Goal: Information Seeking & Learning: Learn about a topic

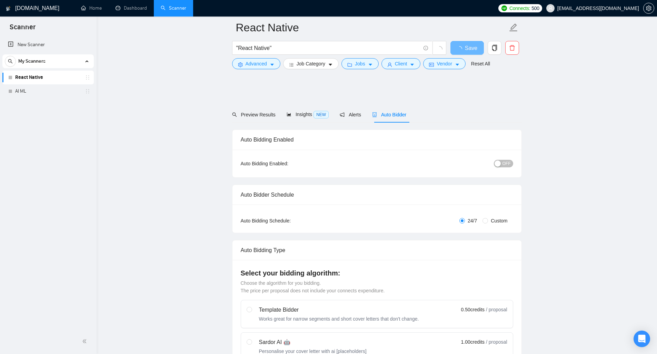
scroll to position [326, 0]
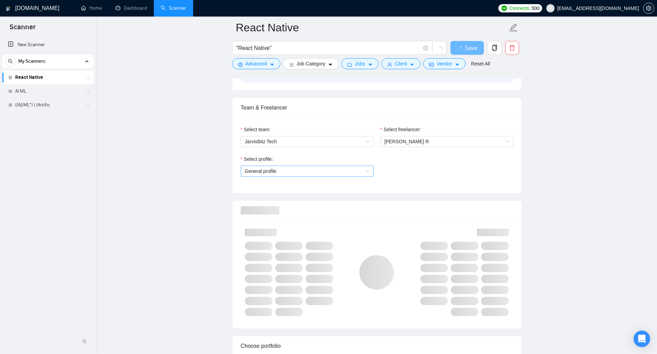
click at [339, 175] on span "General profile" at bounding box center [307, 171] width 124 height 10
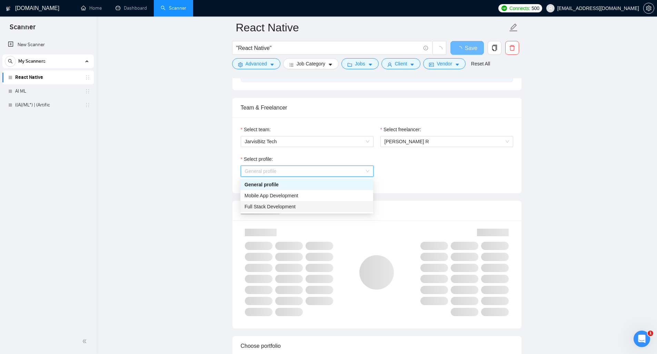
scroll to position [0, 0]
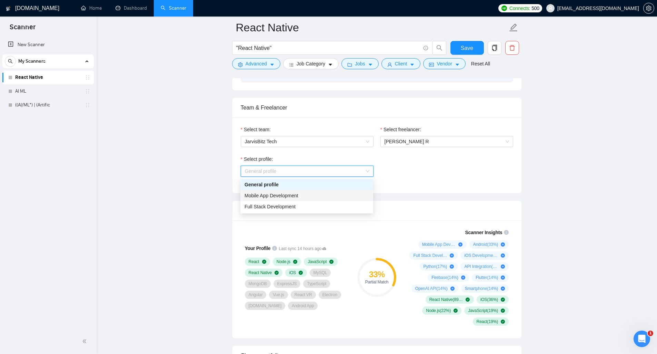
click at [282, 195] on span "Mobile App Development" at bounding box center [271, 196] width 54 height 6
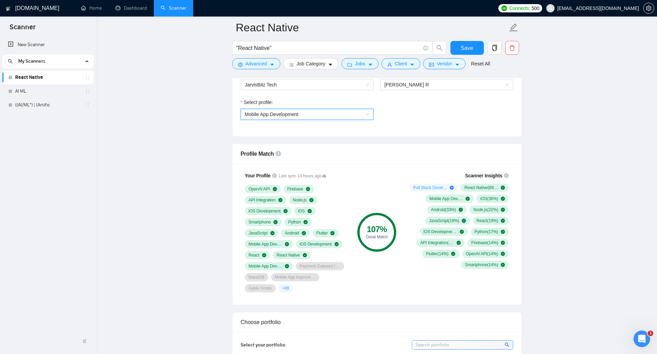
scroll to position [395, 0]
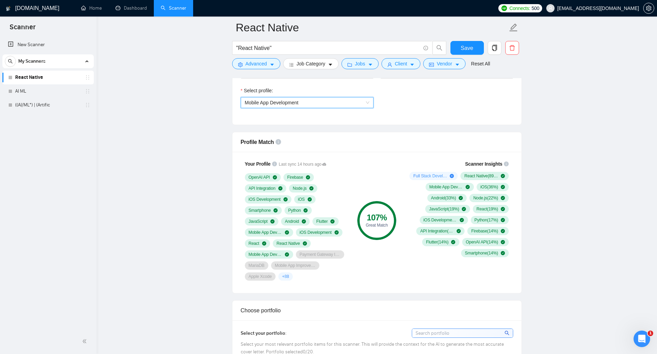
click at [362, 277] on div "107 % Great Match" at bounding box center [376, 220] width 46 height 129
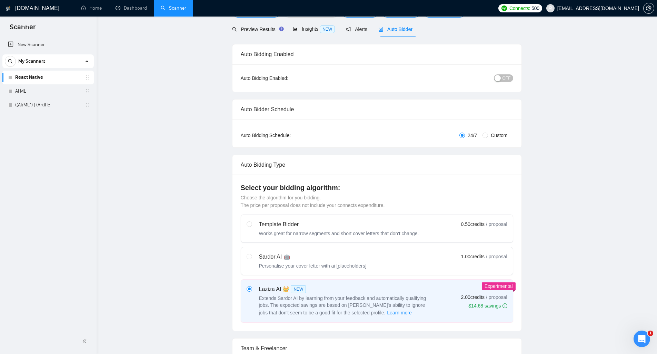
scroll to position [0, 0]
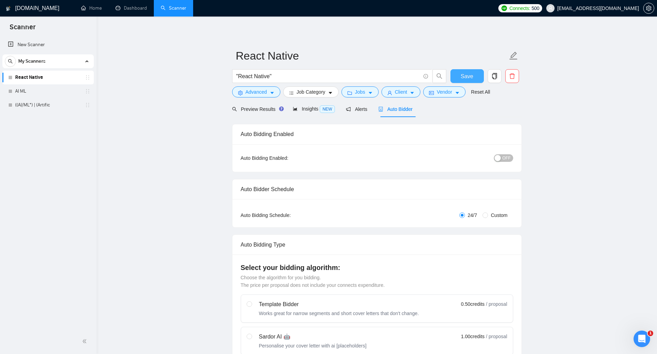
click at [467, 77] on span "Save" at bounding box center [466, 76] width 12 height 9
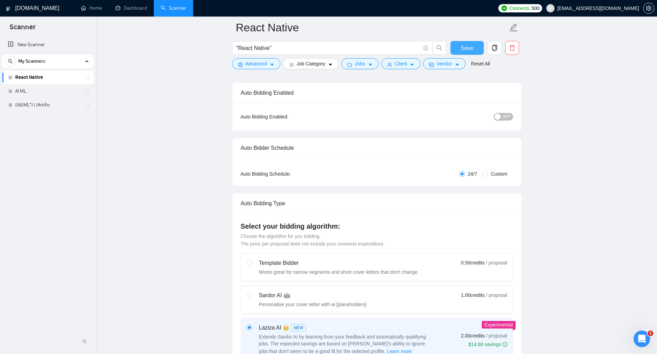
scroll to position [42, 0]
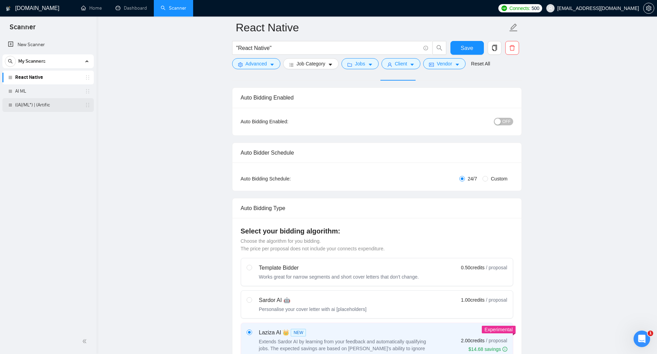
click at [34, 105] on link "((AI/ML*) | (Artific" at bounding box center [47, 105] width 65 height 14
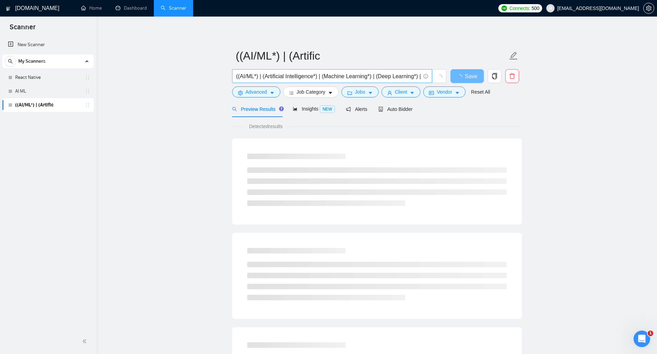
click at [291, 78] on input "((AI/ML*) | (Artificial Intelligence*) | (Machine Learning*) | (Deep Learning*)…" at bounding box center [328, 76] width 184 height 9
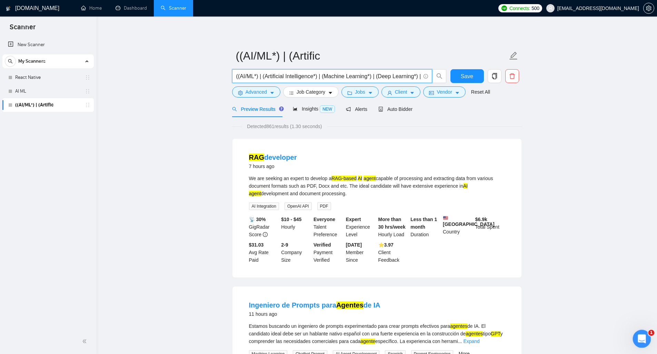
click at [638, 335] on icon "Open Intercom Messenger" at bounding box center [640, 338] width 11 height 11
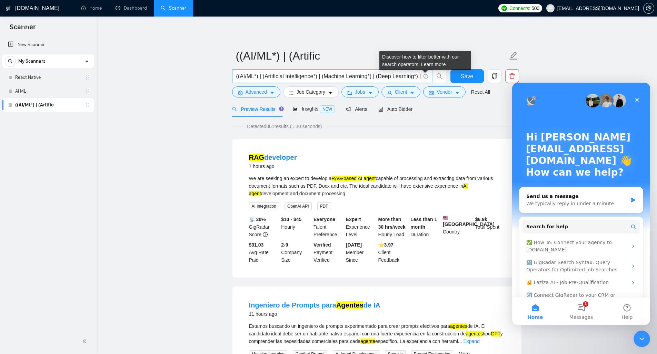
click at [425, 76] on icon "info-circle" at bounding box center [425, 76] width 4 height 4
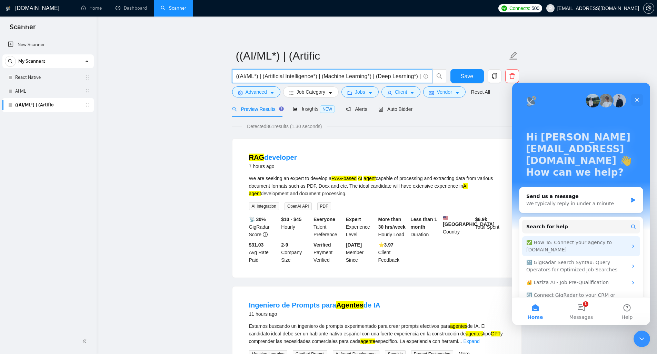
scroll to position [18, 0]
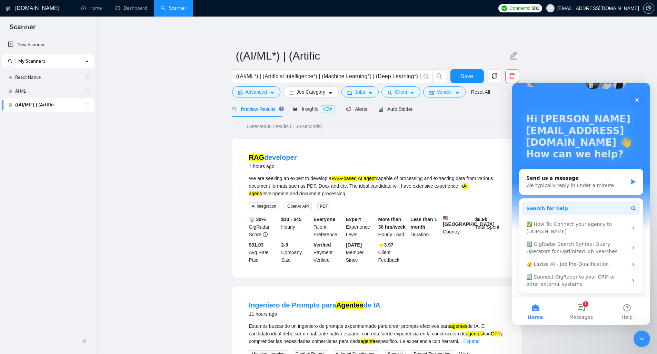
click at [552, 210] on span "Search for help" at bounding box center [547, 208] width 42 height 7
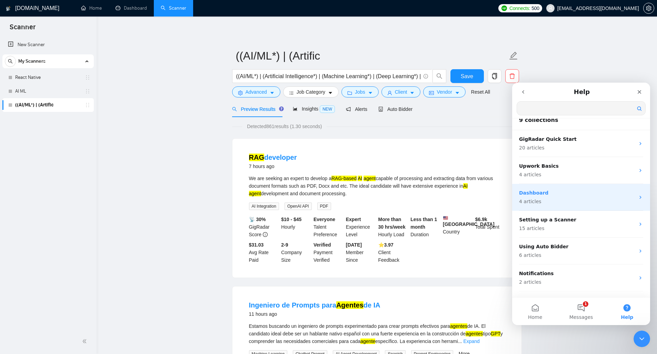
scroll to position [0, 0]
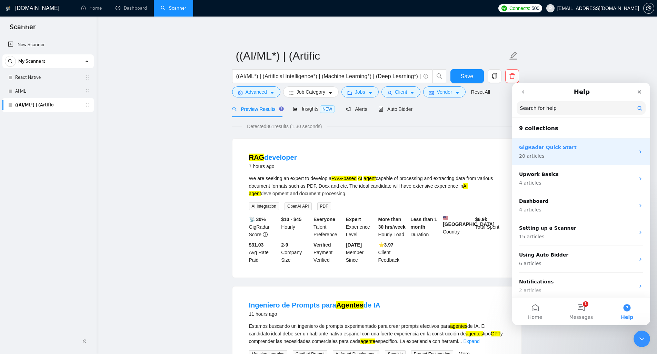
click at [548, 158] on p "20 articles" at bounding box center [577, 156] width 116 height 7
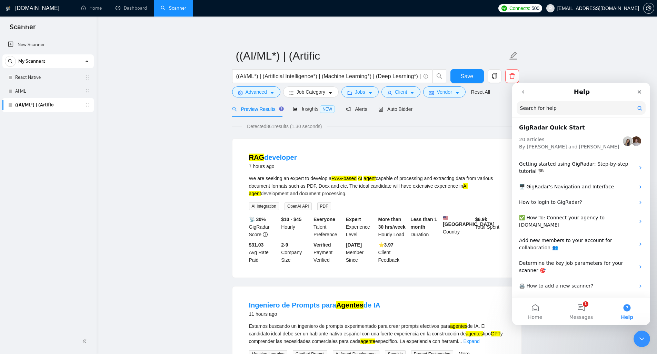
click at [297, 75] on input "((AI/ML*) | (Artificial Intelligence*) | (Machine Learning*) | (Deep Learning*)…" at bounding box center [328, 76] width 184 height 9
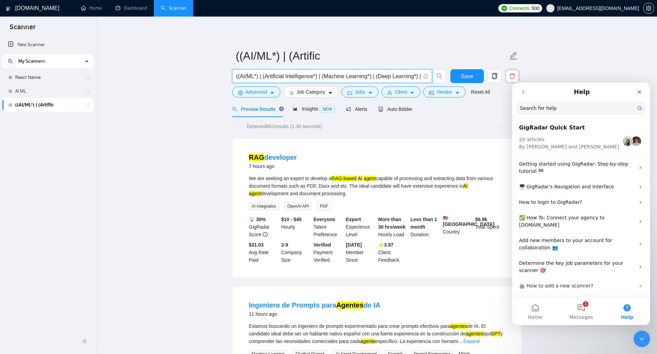
click at [310, 76] on input "((AI/ML*) | (Artificial Intelligence*) | (Machine Learning*) | (Deep Learning*)…" at bounding box center [328, 76] width 184 height 9
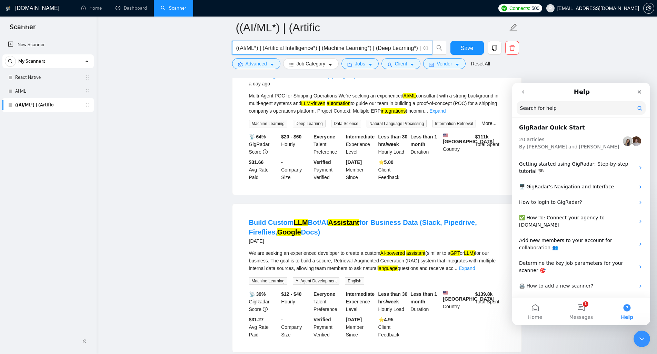
scroll to position [792, 0]
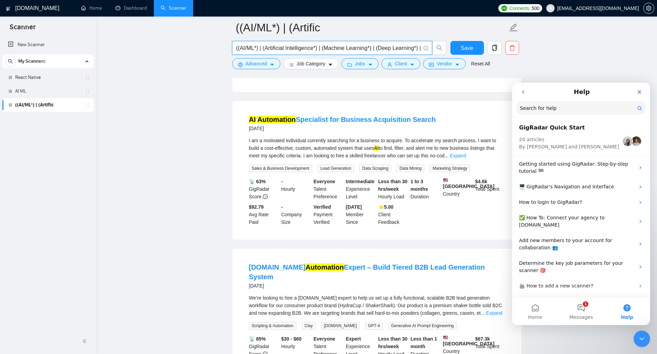
click at [175, 154] on main "((AI/ML*) | (Artific ((AI/ML*) | (Artificial Intelligence*) | (Machine Learning…" at bounding box center [377, 63] width 538 height 1656
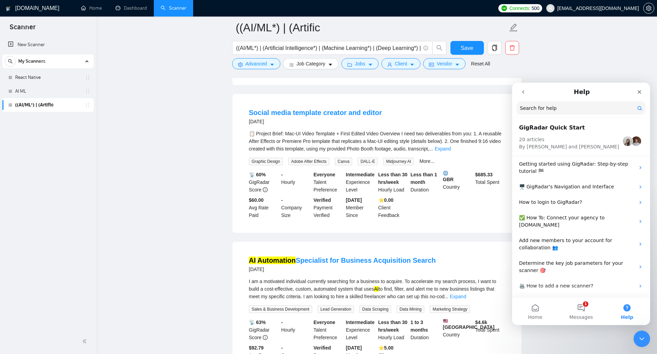
scroll to position [434, 0]
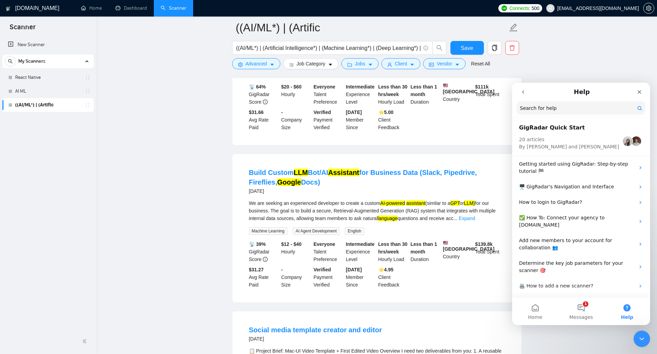
click at [542, 106] on input "Search for help" at bounding box center [580, 107] width 129 height 13
type input "A"
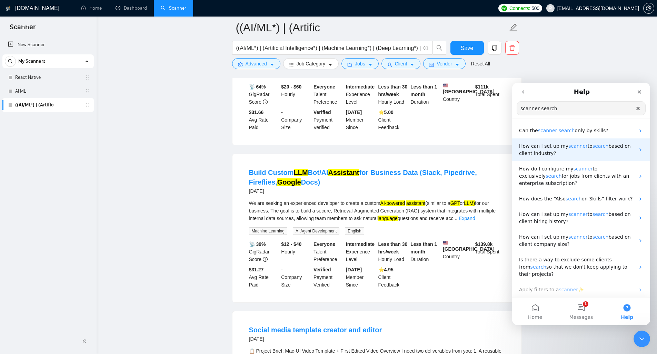
type input "scanner search"
click at [548, 146] on span "How can I set up my" at bounding box center [543, 146] width 49 height 6
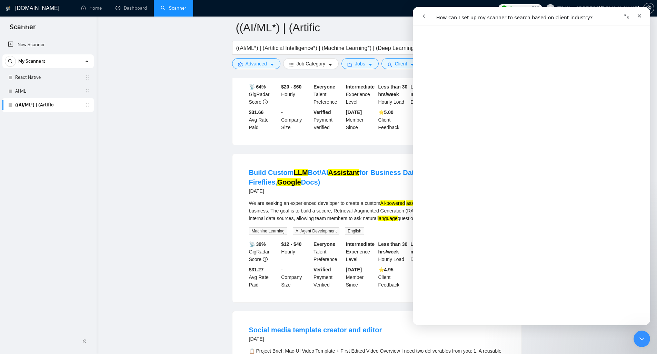
scroll to position [0, 0]
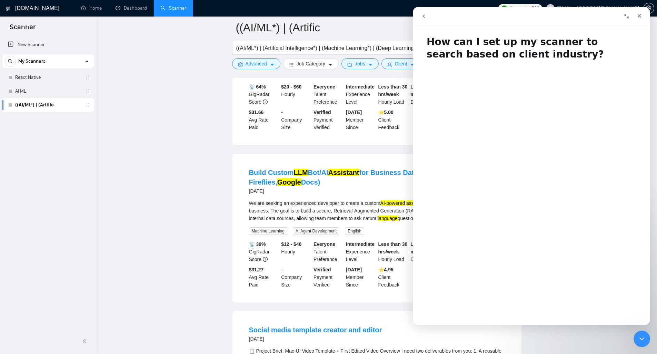
click at [424, 15] on icon "go back" at bounding box center [424, 15] width 2 height 3
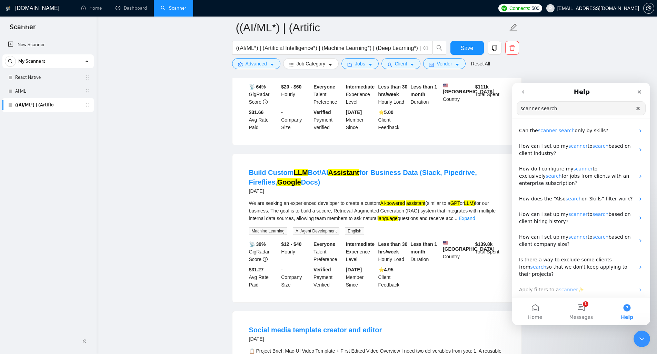
click at [550, 105] on input "scanner search" at bounding box center [581, 108] width 128 height 13
type input "search pattern"
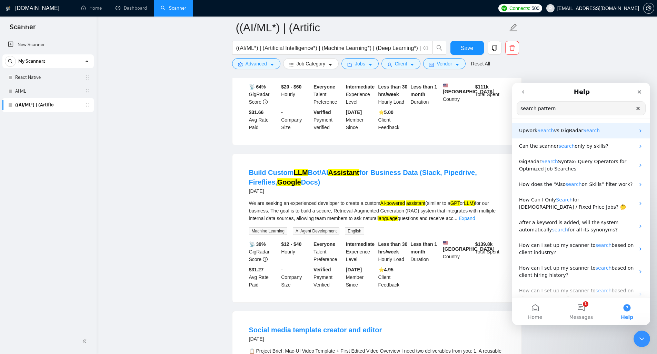
click at [560, 131] on span "vs GigRadar" at bounding box center [568, 131] width 29 height 6
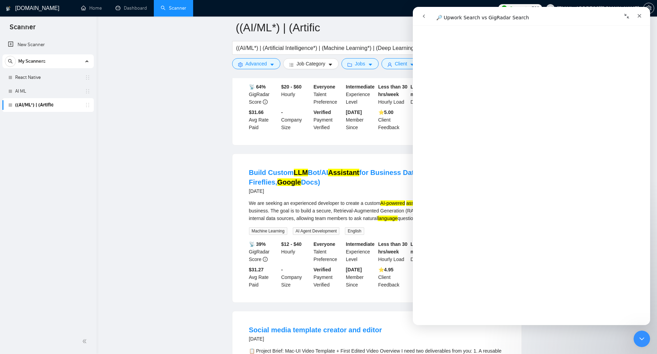
scroll to position [7, 0]
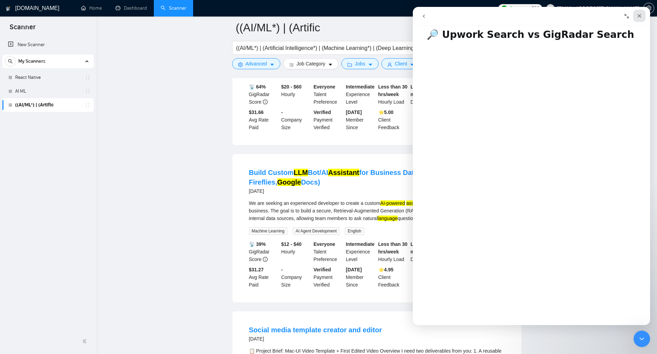
click at [635, 16] on div "Close" at bounding box center [639, 16] width 12 height 12
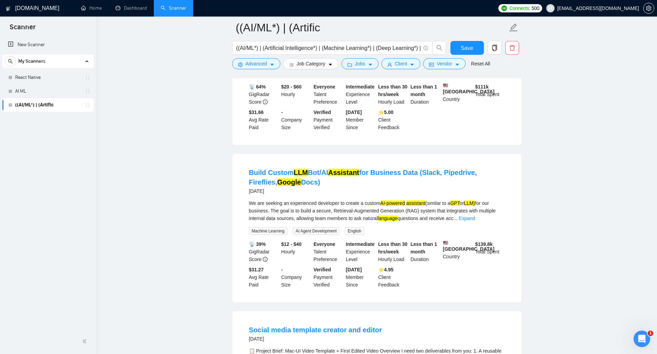
scroll to position [0, 0]
click at [638, 337] on icon "Open Intercom Messenger" at bounding box center [640, 338] width 11 height 11
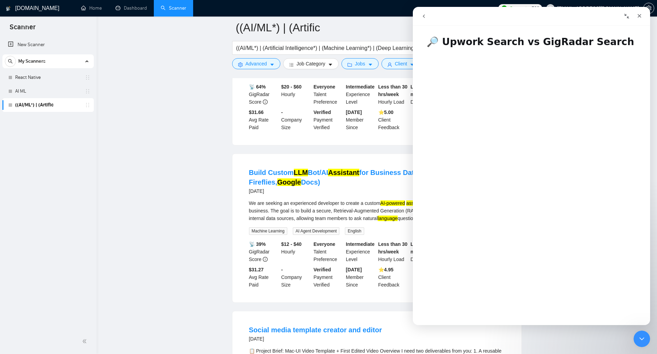
click at [424, 18] on icon "go back" at bounding box center [424, 15] width 2 height 3
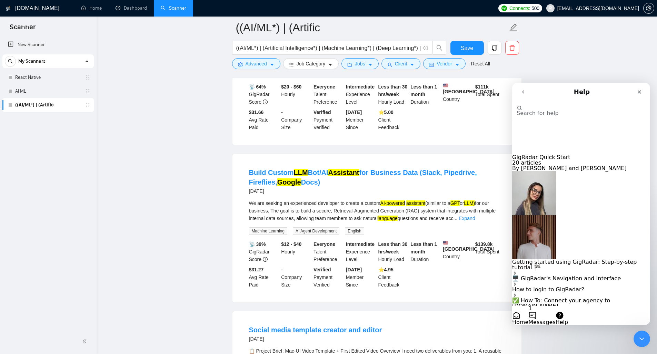
click at [552, 105] on input "Search for help" at bounding box center [550, 102] width 69 height 7
click at [641, 92] on icon "Close" at bounding box center [639, 92] width 6 height 6
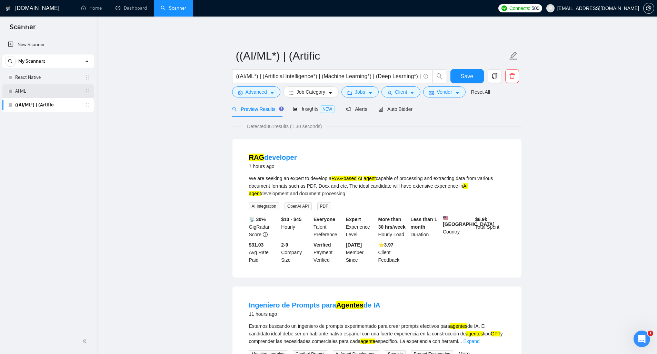
click at [29, 92] on link "AI ML" at bounding box center [47, 91] width 65 height 14
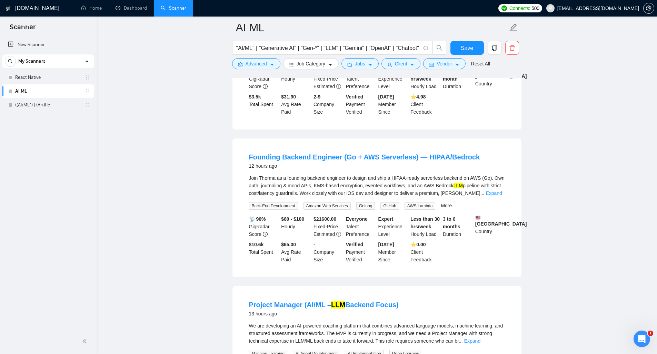
scroll to position [775, 0]
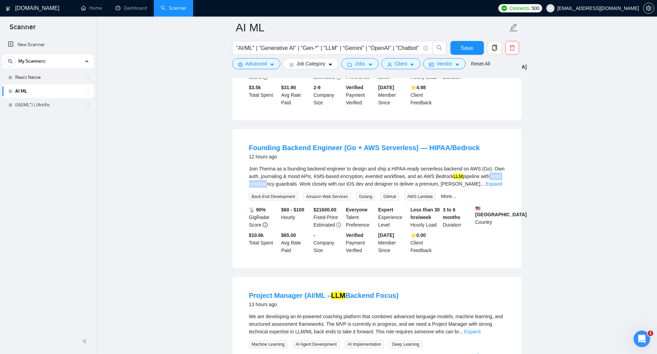
drag, startPoint x: 255, startPoint y: 209, endPoint x: 296, endPoint y: 209, distance: 41.4
click at [291, 188] on div "Join Therma as a founding backend engineer to design and ship a HIPAA-ready ser…" at bounding box center [377, 176] width 256 height 23
drag, startPoint x: 305, startPoint y: 209, endPoint x: 328, endPoint y: 209, distance: 23.4
click at [327, 188] on div "Join Therma as a founding backend engineer to design and ship a HIPAA-ready ser…" at bounding box center [377, 176] width 256 height 23
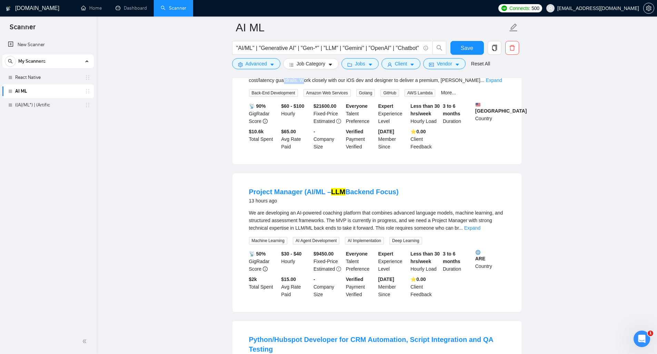
scroll to position [900, 0]
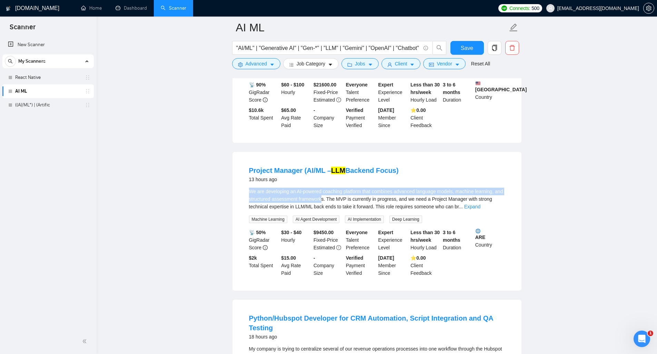
drag, startPoint x: 251, startPoint y: 214, endPoint x: 337, endPoint y: 223, distance: 86.6
click at [334, 211] on div "We are developing an AI-powered coaching platform that combines advanced langua…" at bounding box center [377, 199] width 256 height 23
click at [341, 211] on div "We are developing an AI-powered coaching platform that combines advanced langua…" at bounding box center [377, 199] width 256 height 23
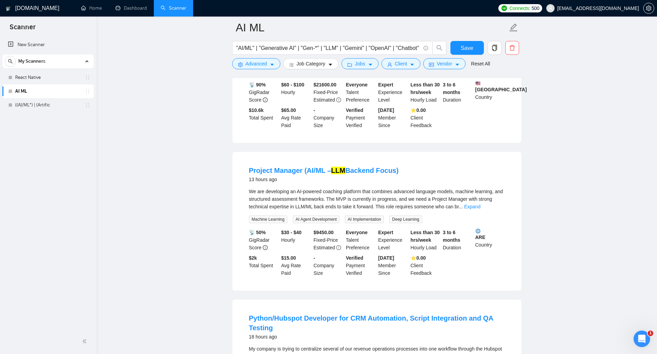
scroll to position [902, 0]
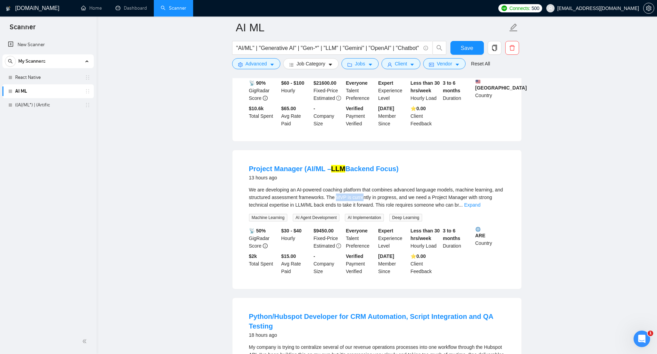
drag, startPoint x: 349, startPoint y: 223, endPoint x: 385, endPoint y: 224, distance: 35.9
click at [377, 209] on div "We are developing an AI-powered coaching platform that combines advanced langua…" at bounding box center [377, 197] width 256 height 23
drag, startPoint x: 386, startPoint y: 224, endPoint x: 411, endPoint y: 225, distance: 24.5
click at [411, 209] on div "We are developing an AI-powered coaching platform that combines advanced langua…" at bounding box center [377, 197] width 256 height 23
drag, startPoint x: 261, startPoint y: 229, endPoint x: 289, endPoint y: 231, distance: 28.0
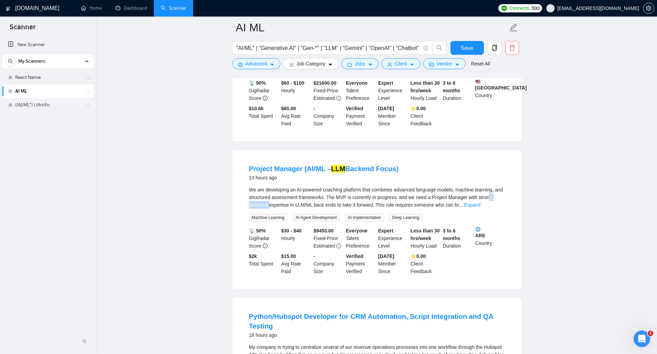
click at [287, 209] on div "We are developing an AI-powered coaching platform that combines advanced langua…" at bounding box center [377, 197] width 256 height 23
drag, startPoint x: 295, startPoint y: 231, endPoint x: 309, endPoint y: 231, distance: 14.1
click at [305, 209] on div "We are developing an AI-powered coaching platform that combines advanced langua…" at bounding box center [377, 197] width 256 height 23
drag, startPoint x: 313, startPoint y: 231, endPoint x: 334, endPoint y: 230, distance: 21.7
click at [333, 209] on div "We are developing an AI-powered coaching platform that combines advanced langua…" at bounding box center [377, 197] width 256 height 23
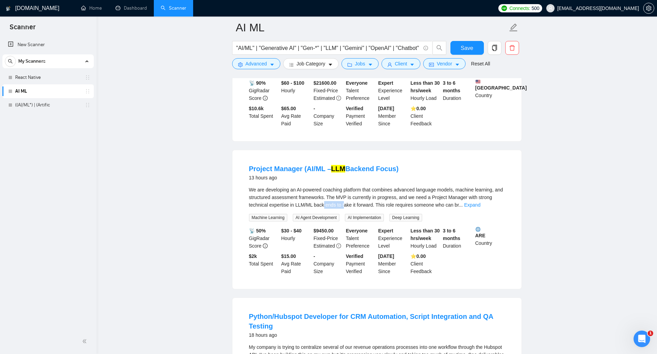
drag, startPoint x: 357, startPoint y: 232, endPoint x: 365, endPoint y: 232, distance: 7.6
click at [363, 209] on div "We are developing an AI-powered coaching platform that combines advanced langua…" at bounding box center [377, 197] width 256 height 23
drag, startPoint x: 382, startPoint y: 231, endPoint x: 414, endPoint y: 232, distance: 31.7
click at [410, 209] on div "We are developing an AI-powered coaching platform that combines advanced langua…" at bounding box center [377, 197] width 256 height 23
drag, startPoint x: 422, startPoint y: 231, endPoint x: 457, endPoint y: 237, distance: 35.9
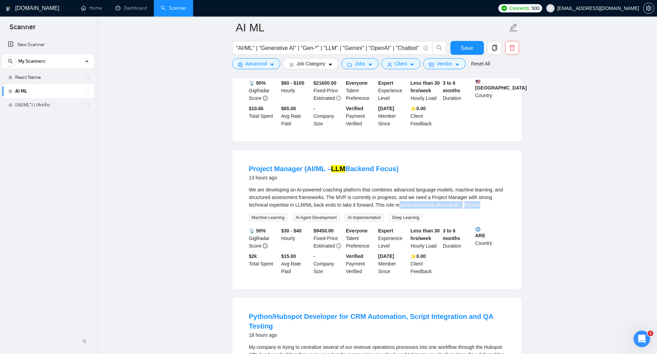
click at [457, 222] on div "We are developing an AI-powered coaching platform that combines advanced langua…" at bounding box center [377, 204] width 256 height 36
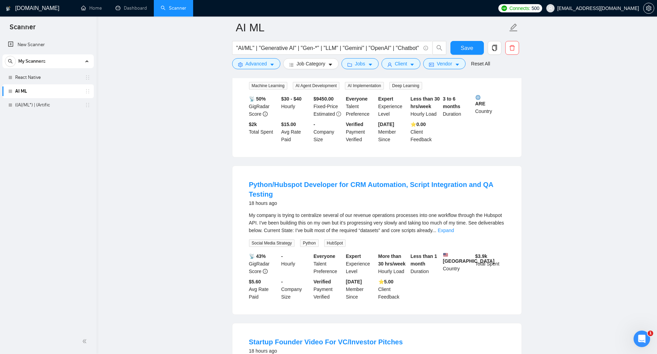
scroll to position [1048, 0]
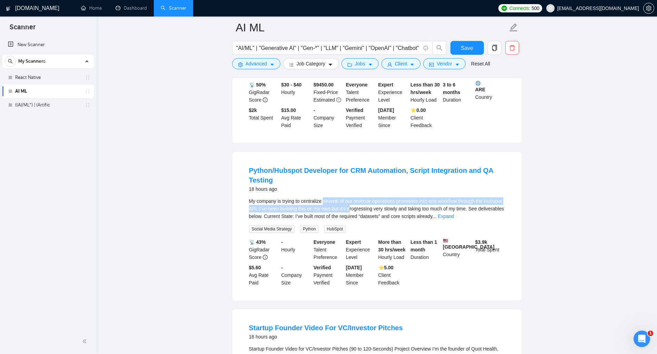
drag, startPoint x: 327, startPoint y: 224, endPoint x: 377, endPoint y: 236, distance: 51.7
click at [374, 220] on div "My company is trying to centralize several of our revenue operations processes …" at bounding box center [377, 209] width 256 height 23
click at [384, 220] on div "My company is trying to centralize several of our revenue operations processes …" at bounding box center [377, 209] width 256 height 23
click at [454, 219] on link "Expand" at bounding box center [445, 217] width 16 height 6
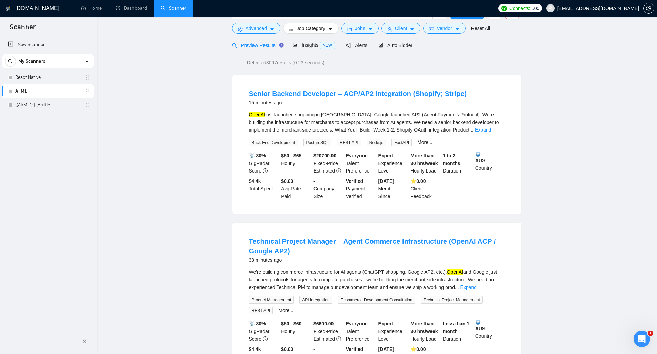
scroll to position [0, 0]
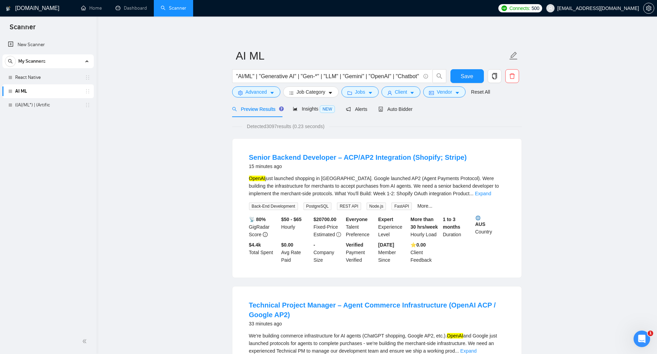
click at [254, 130] on span "Detected 3097 results (0.23 seconds)" at bounding box center [285, 127] width 87 height 8
click at [27, 76] on link "React Native" at bounding box center [47, 78] width 65 height 14
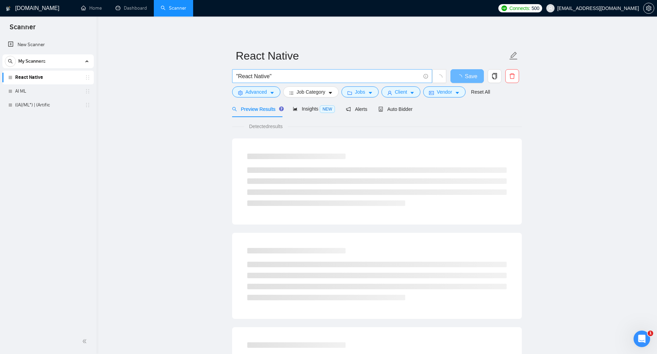
click at [290, 75] on input ""React Native"" at bounding box center [328, 76] width 184 height 9
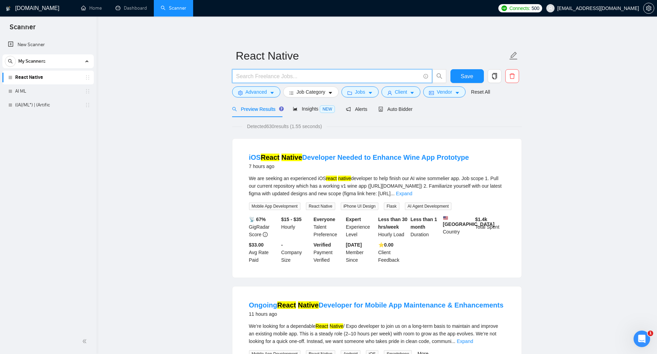
paste input "("React Native" OR "ReactNative" OR "Expo" OR "React Native CLI" OR "cross-plat…"
type input "("React Native" | "ReactNative" | "Expo" | "React Native CLI" | "cross-platform…"
